Goal: Complete application form

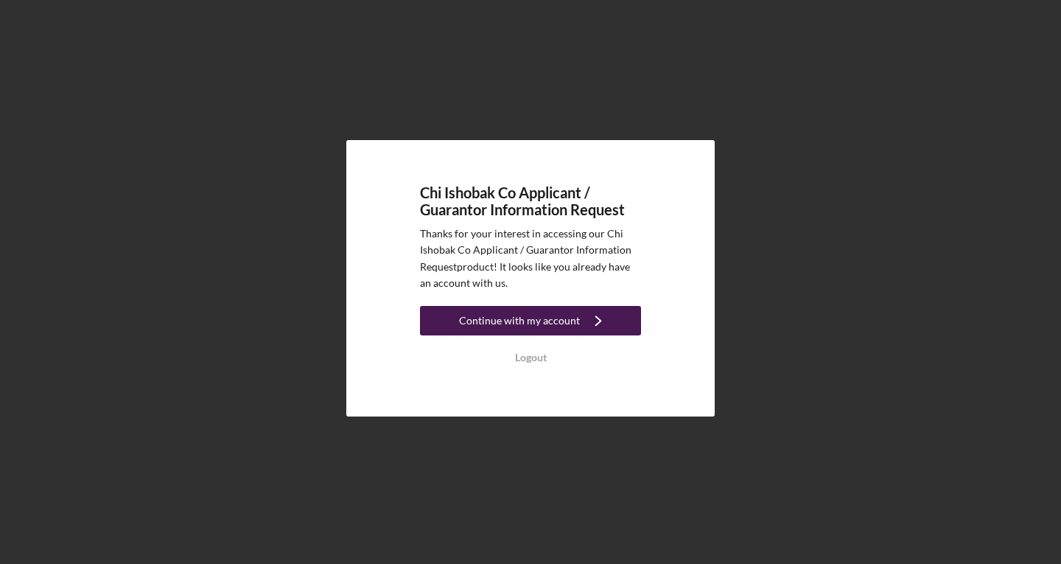
click at [567, 318] on div "Continue with my account" at bounding box center [519, 320] width 121 height 29
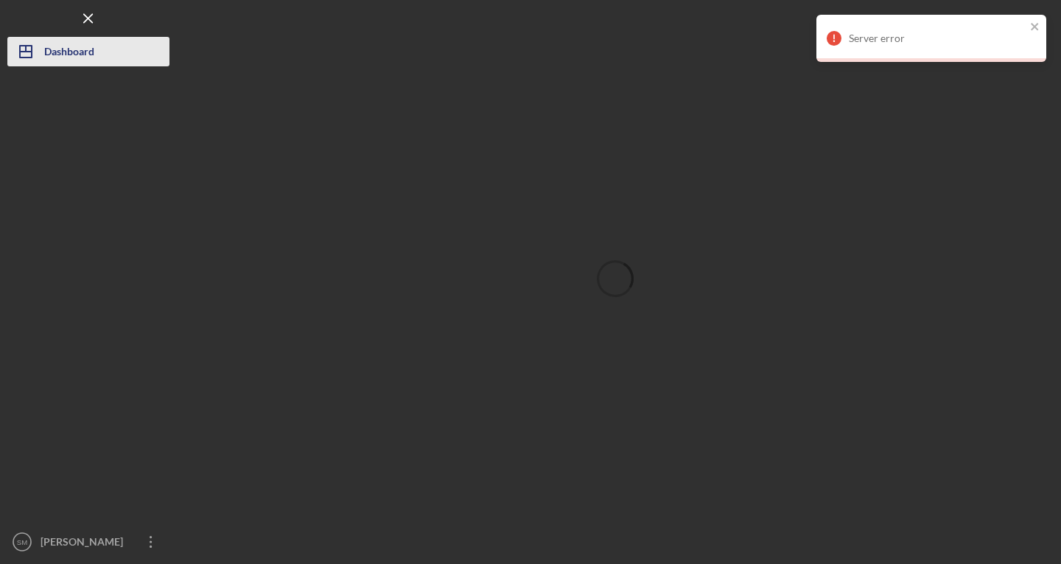
click at [80, 60] on div "Dashboard" at bounding box center [69, 53] width 50 height 33
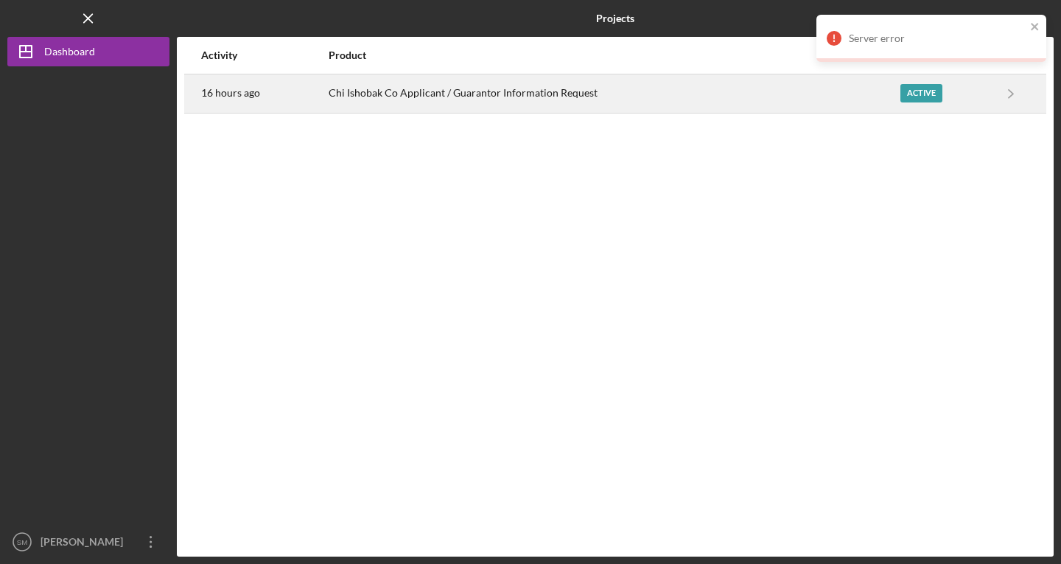
click at [916, 90] on div "Active" at bounding box center [921, 93] width 42 height 18
